Goal: Transaction & Acquisition: Obtain resource

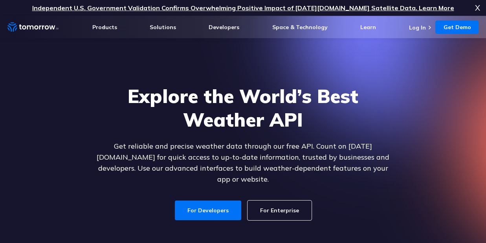
drag, startPoint x: 205, startPoint y: 202, endPoint x: 252, endPoint y: 205, distance: 47.2
click at [205, 202] on link "For Developers" at bounding box center [208, 210] width 66 height 20
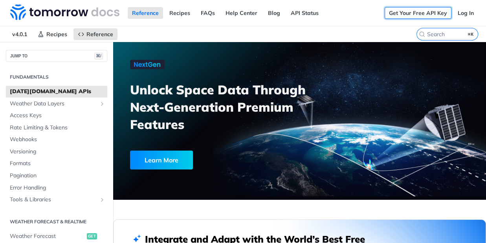
click at [407, 12] on link "Get Your Free API Key" at bounding box center [417, 13] width 67 height 12
click at [420, 13] on link "Get Your Free API Key" at bounding box center [417, 13] width 67 height 12
